Goal: Information Seeking & Learning: Learn about a topic

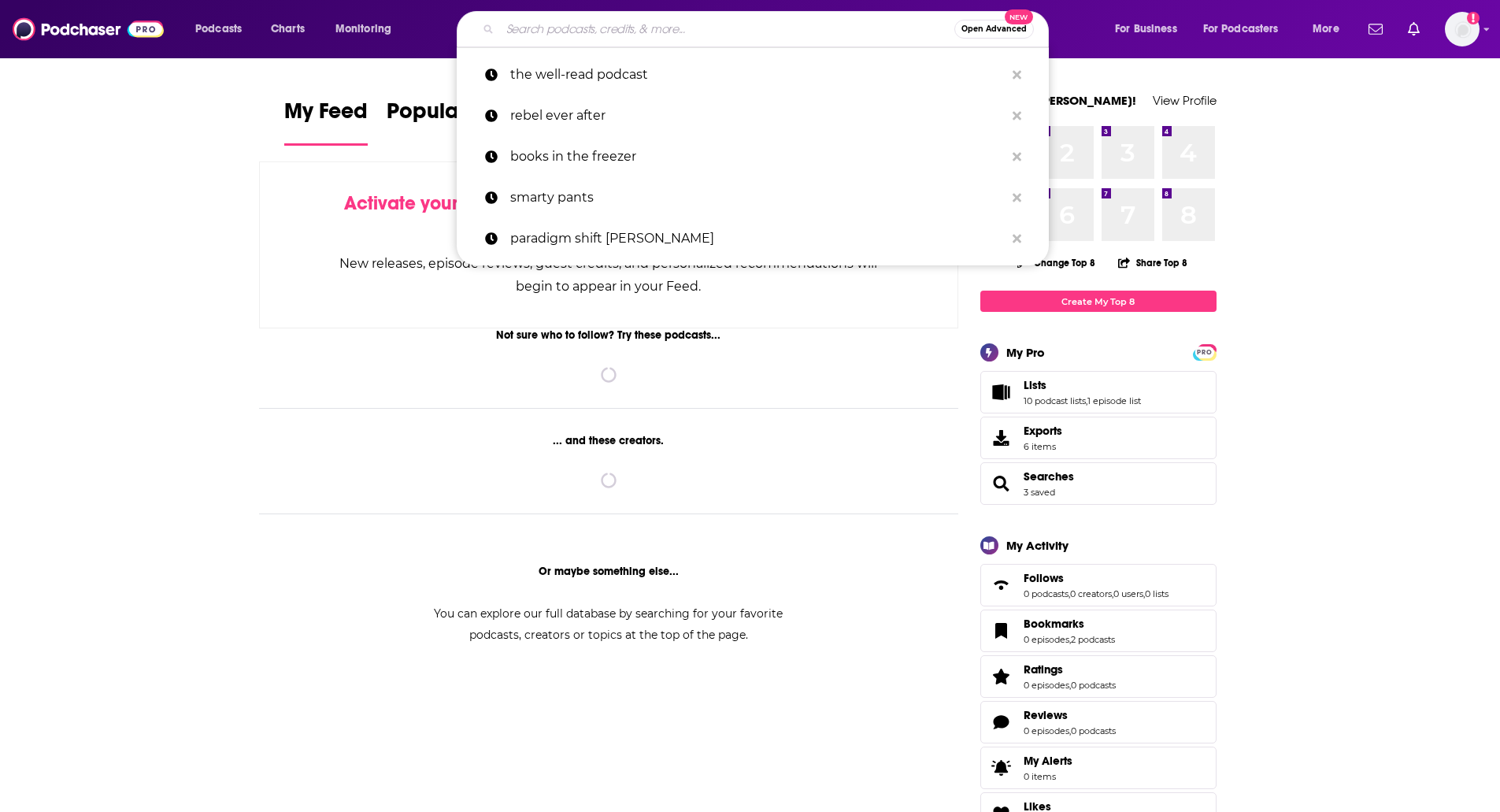
click at [720, 34] on input "Search podcasts, credits, & more..." at bounding box center [728, 29] width 455 height 25
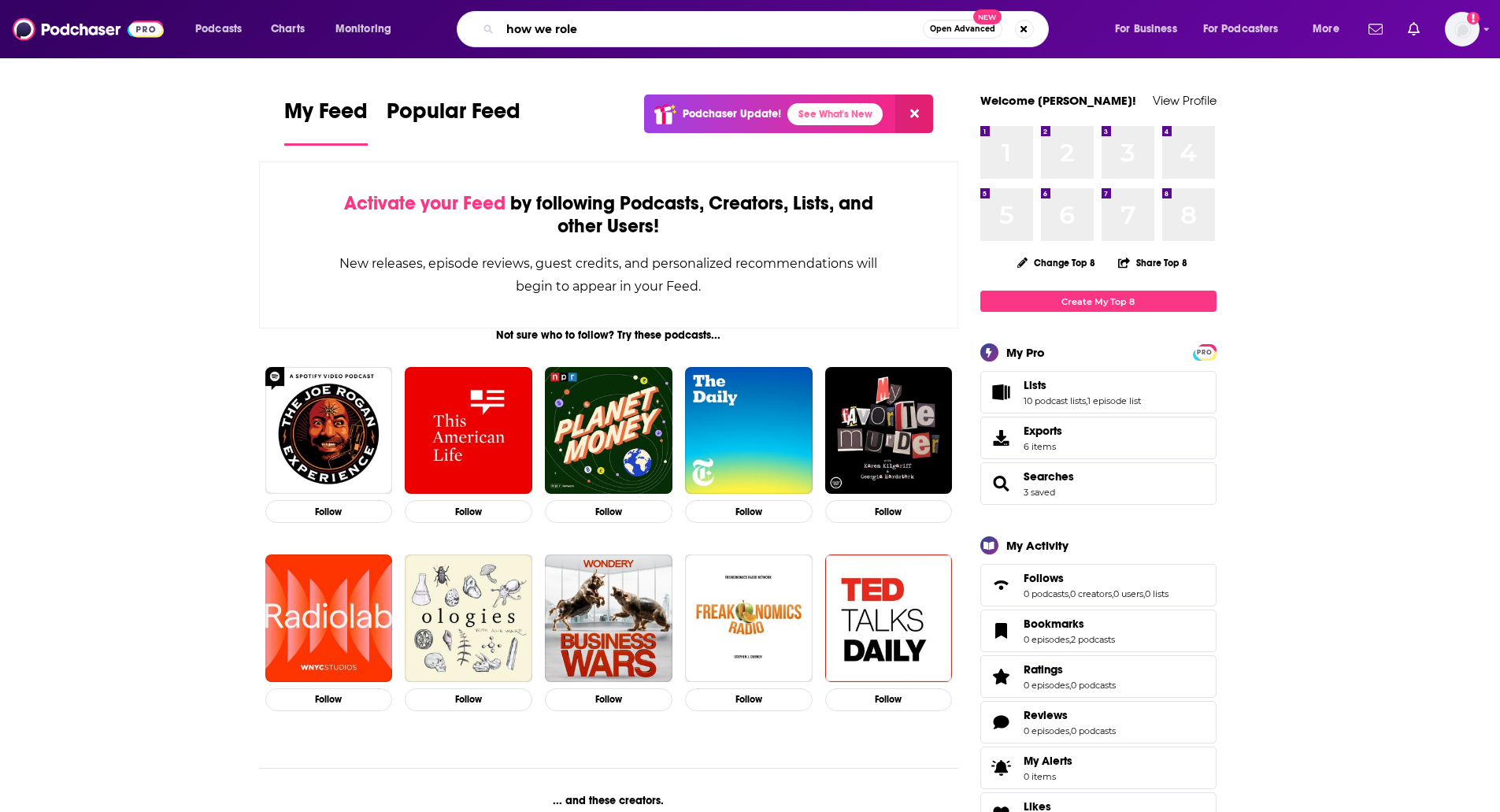
type input "how we role"
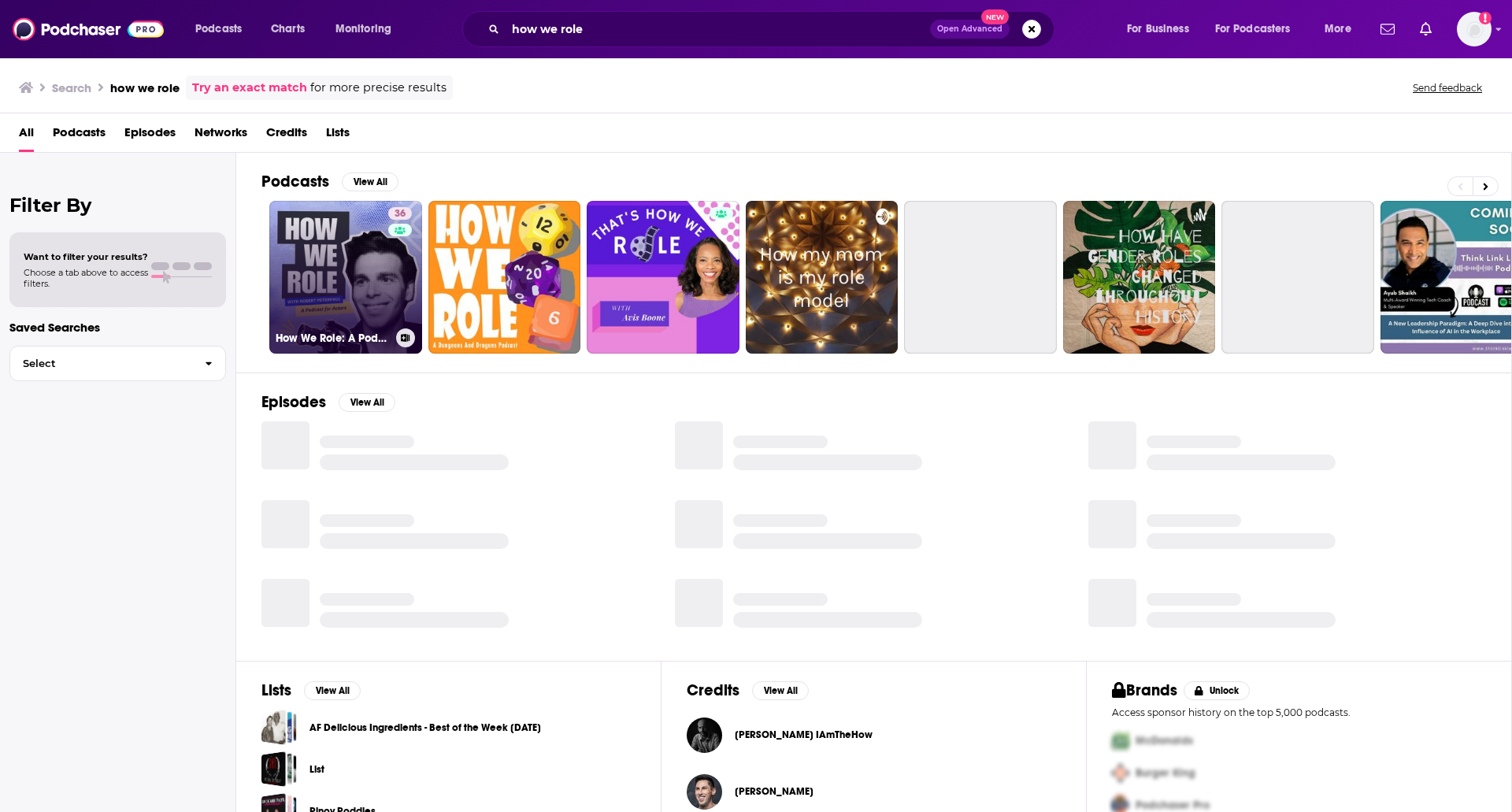
click at [355, 321] on link "36 How We Role: A Podcast for Actors by Casting Networks" at bounding box center [345, 277] width 153 height 153
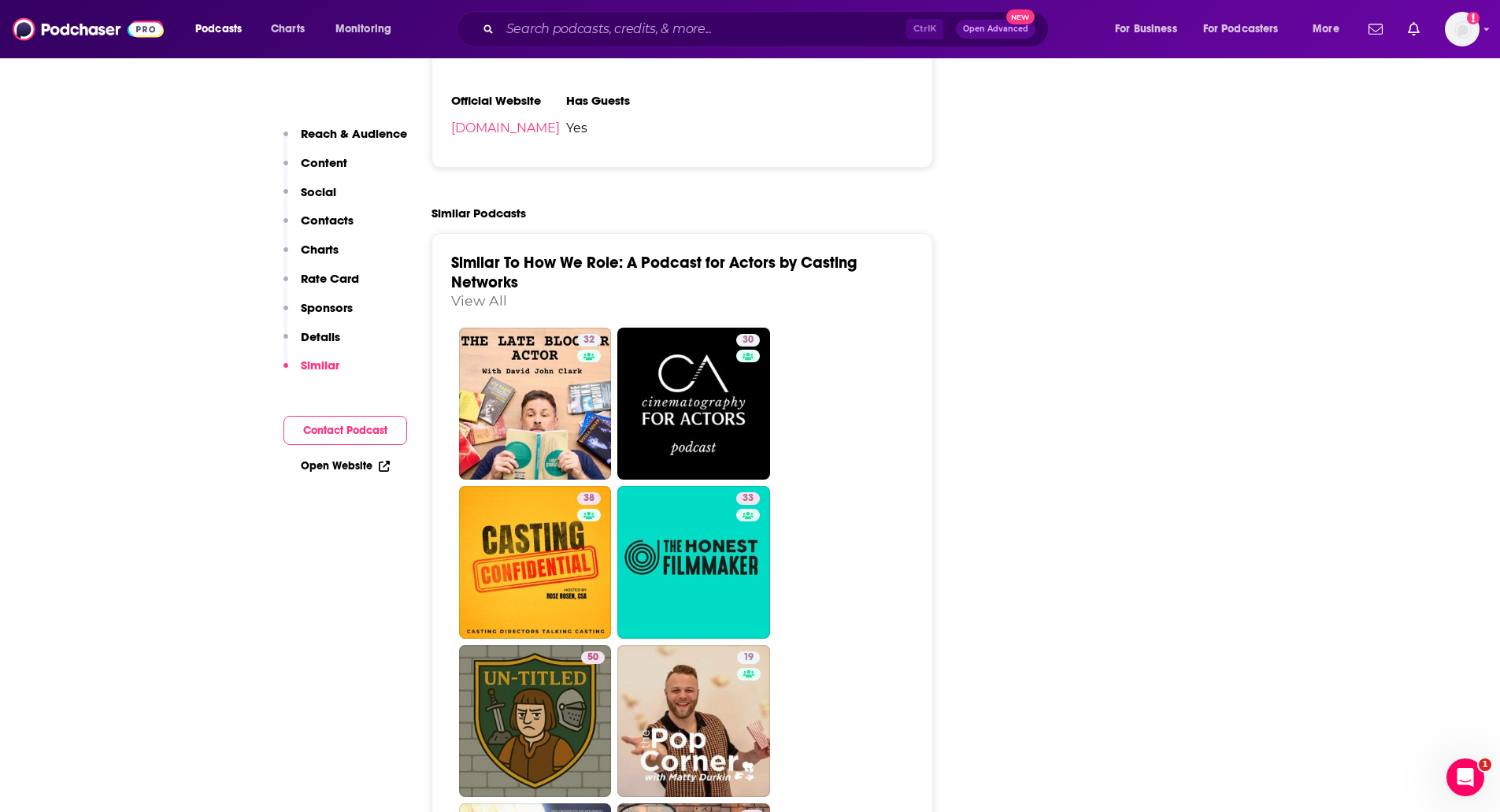
scroll to position [1653, 0]
